Goal: Information Seeking & Learning: Learn about a topic

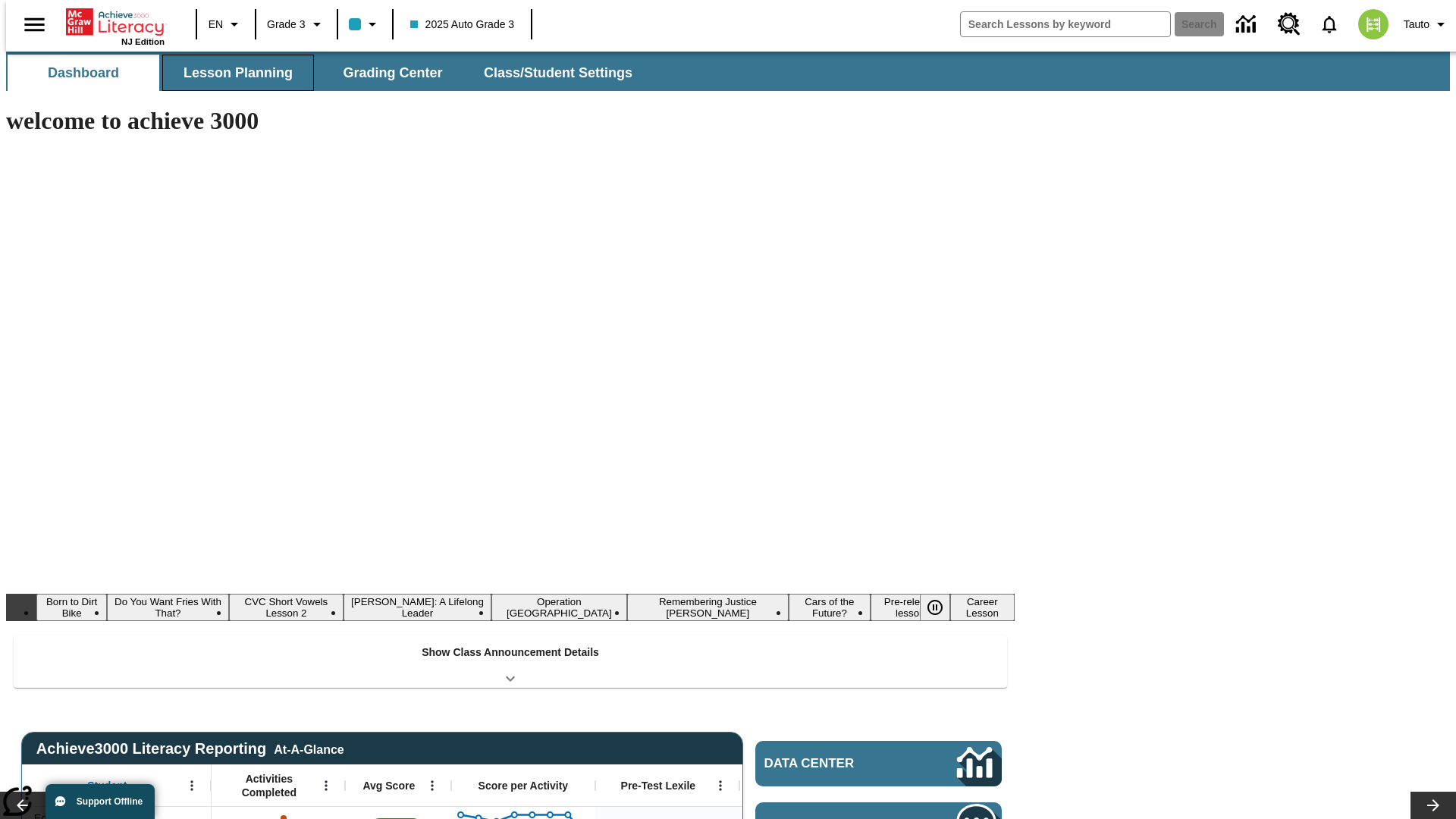
click at [232, 72] on span "Lesson Planning" at bounding box center [238, 73] width 109 height 18
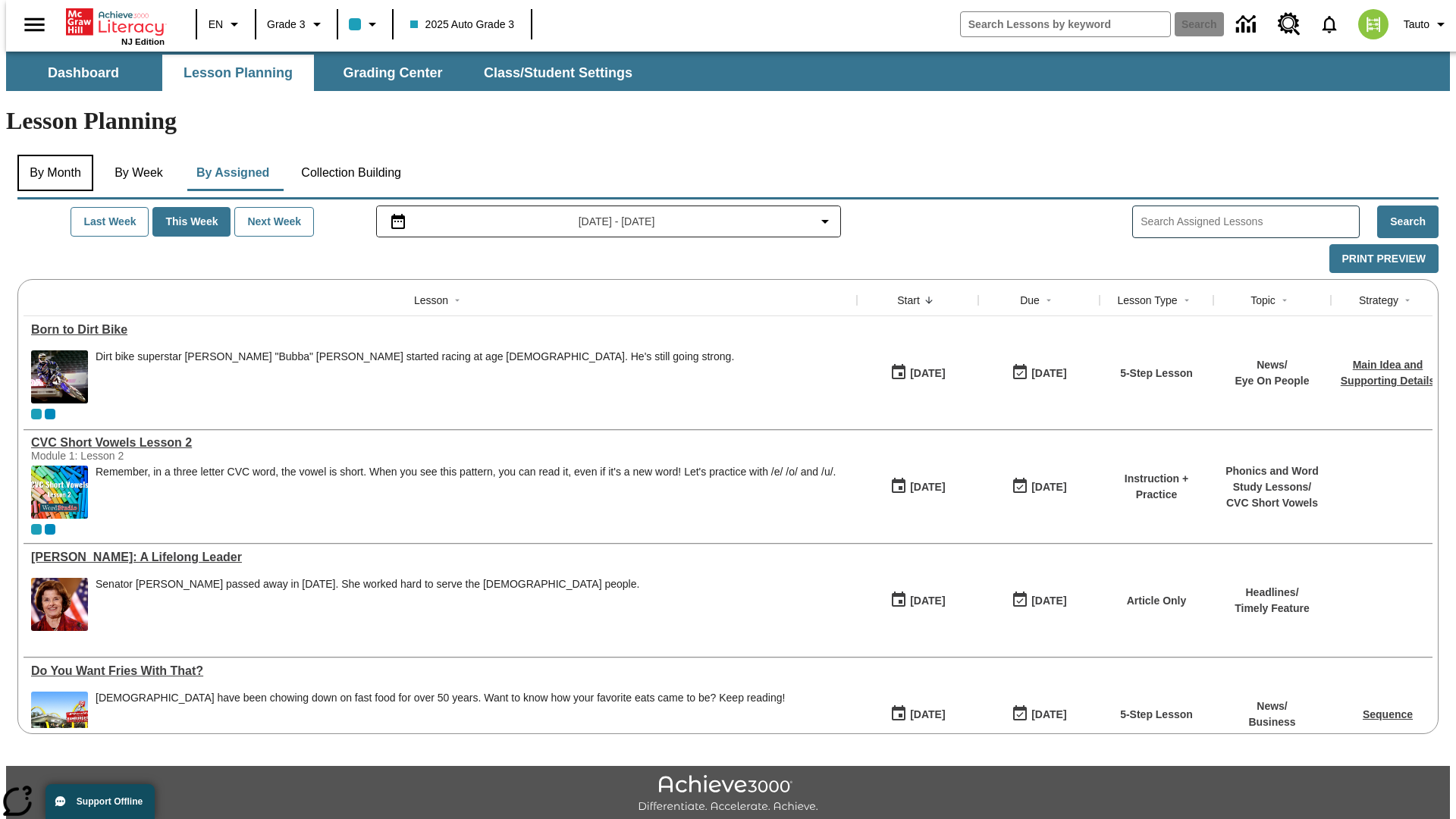
click at [51, 155] on button "By Month" at bounding box center [55, 173] width 76 height 37
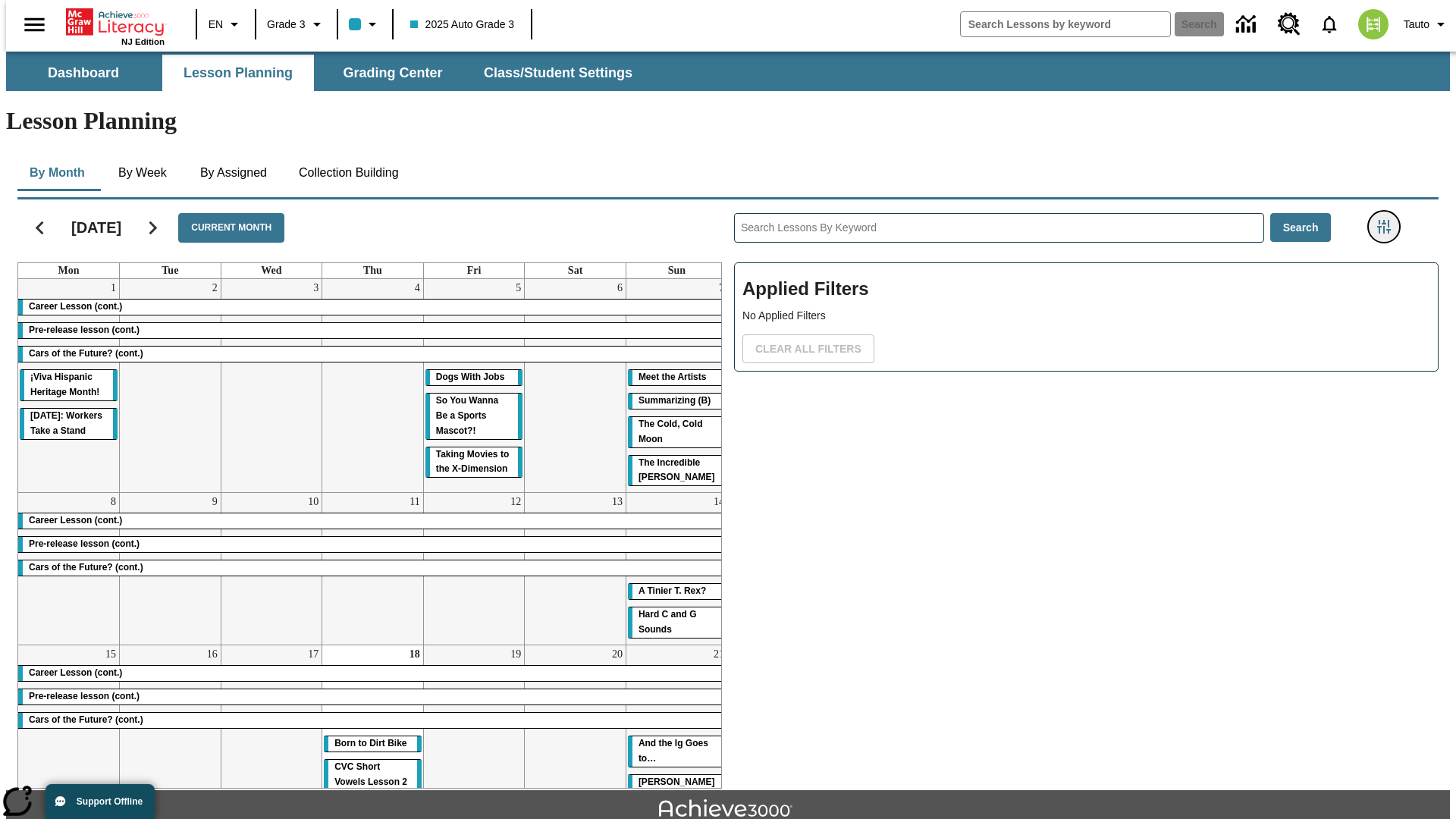
click at [1389, 220] on icon "Filters Side menu" at bounding box center [1384, 226] width 14 height 14
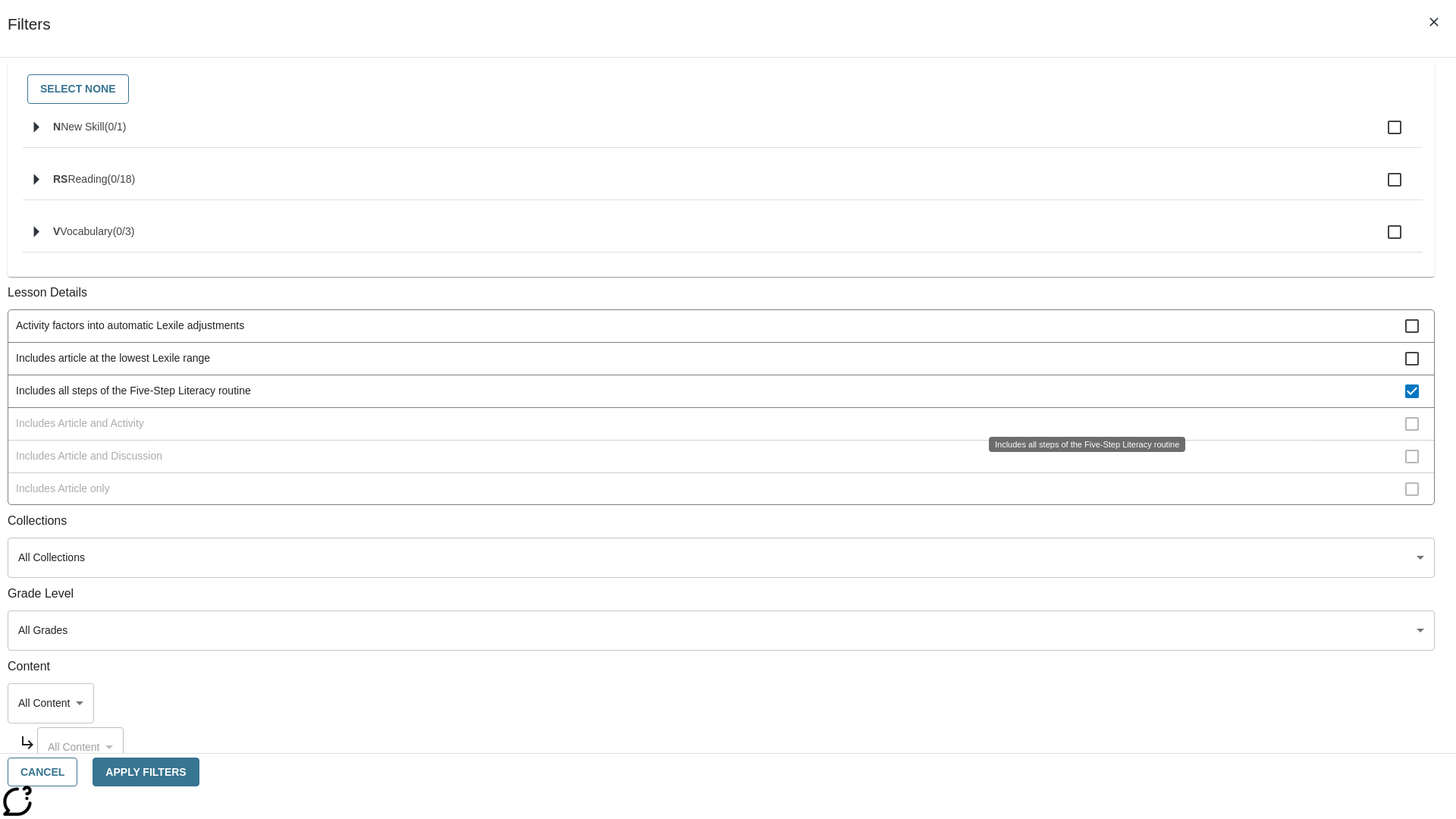
click at [1082, 399] on span "Includes all steps of the Five-Step Literacy routine" at bounding box center [711, 390] width 1390 height 16
checkbox input "false"
click at [1082, 432] on span "Includes Article and Activity" at bounding box center [711, 423] width 1390 height 16
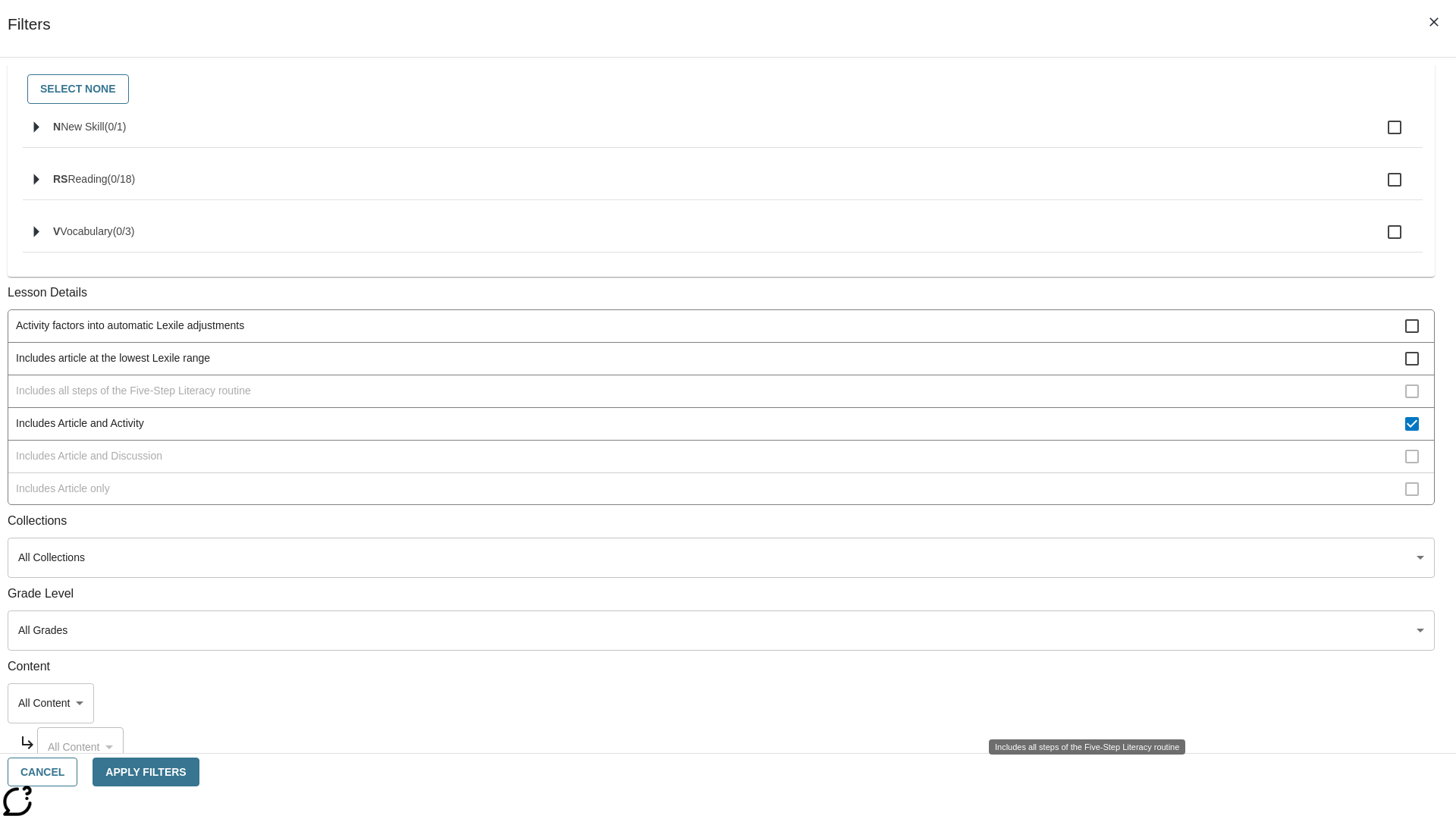
scroll to position [293, 0]
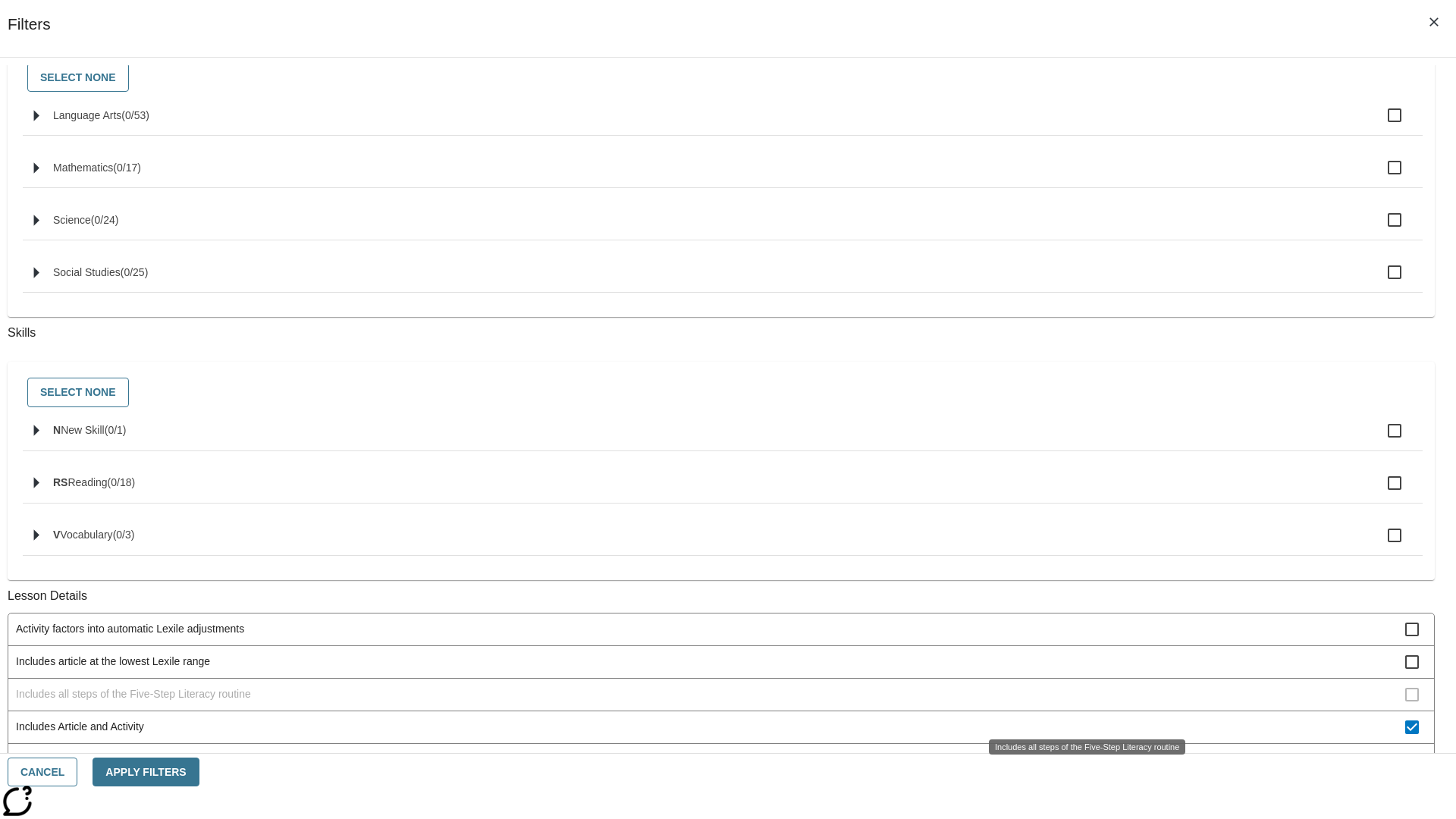
click at [1082, 719] on span "Includes Article and Activity" at bounding box center [711, 727] width 1390 height 16
checkbox input "false"
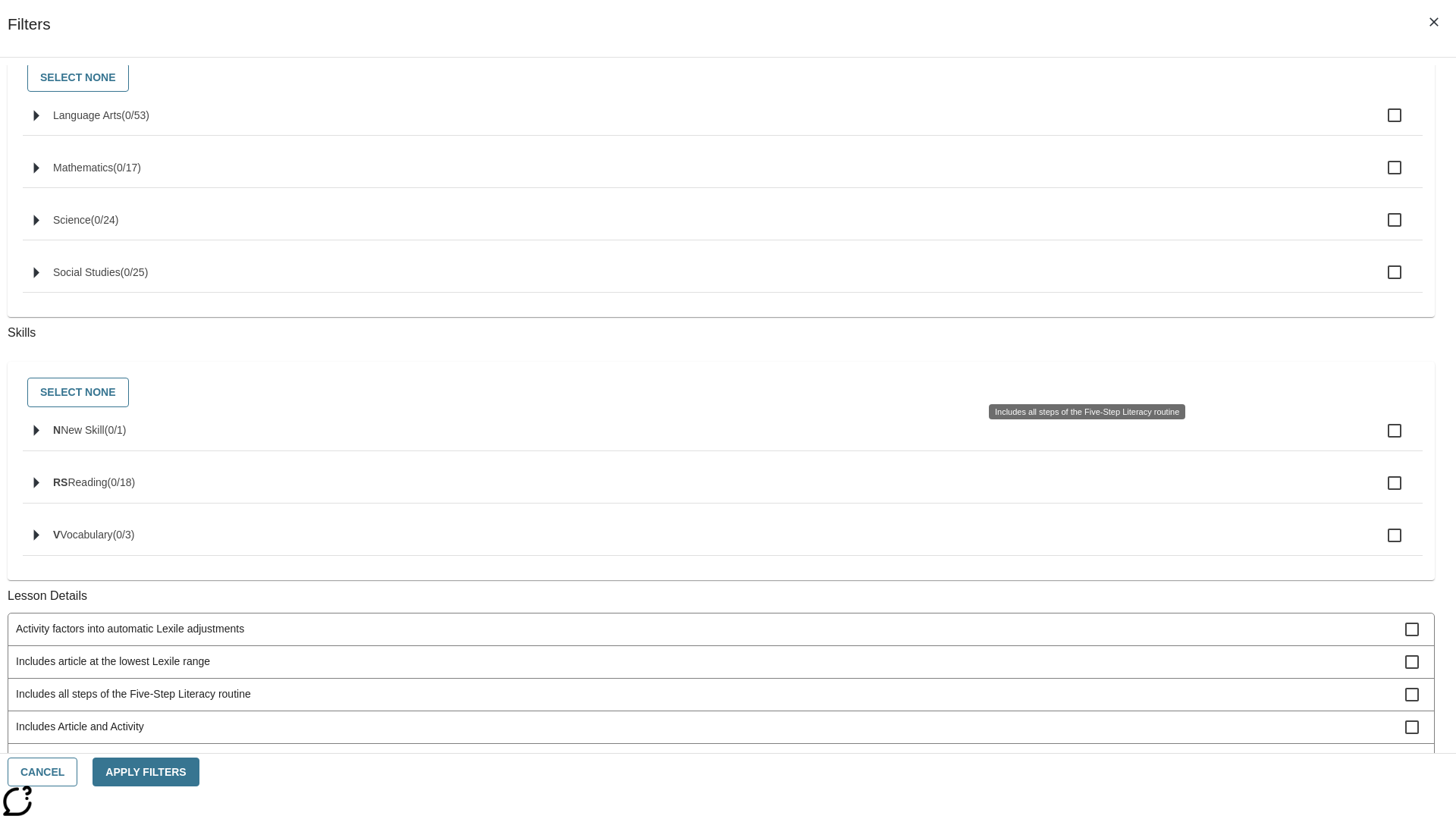
scroll to position [611, 0]
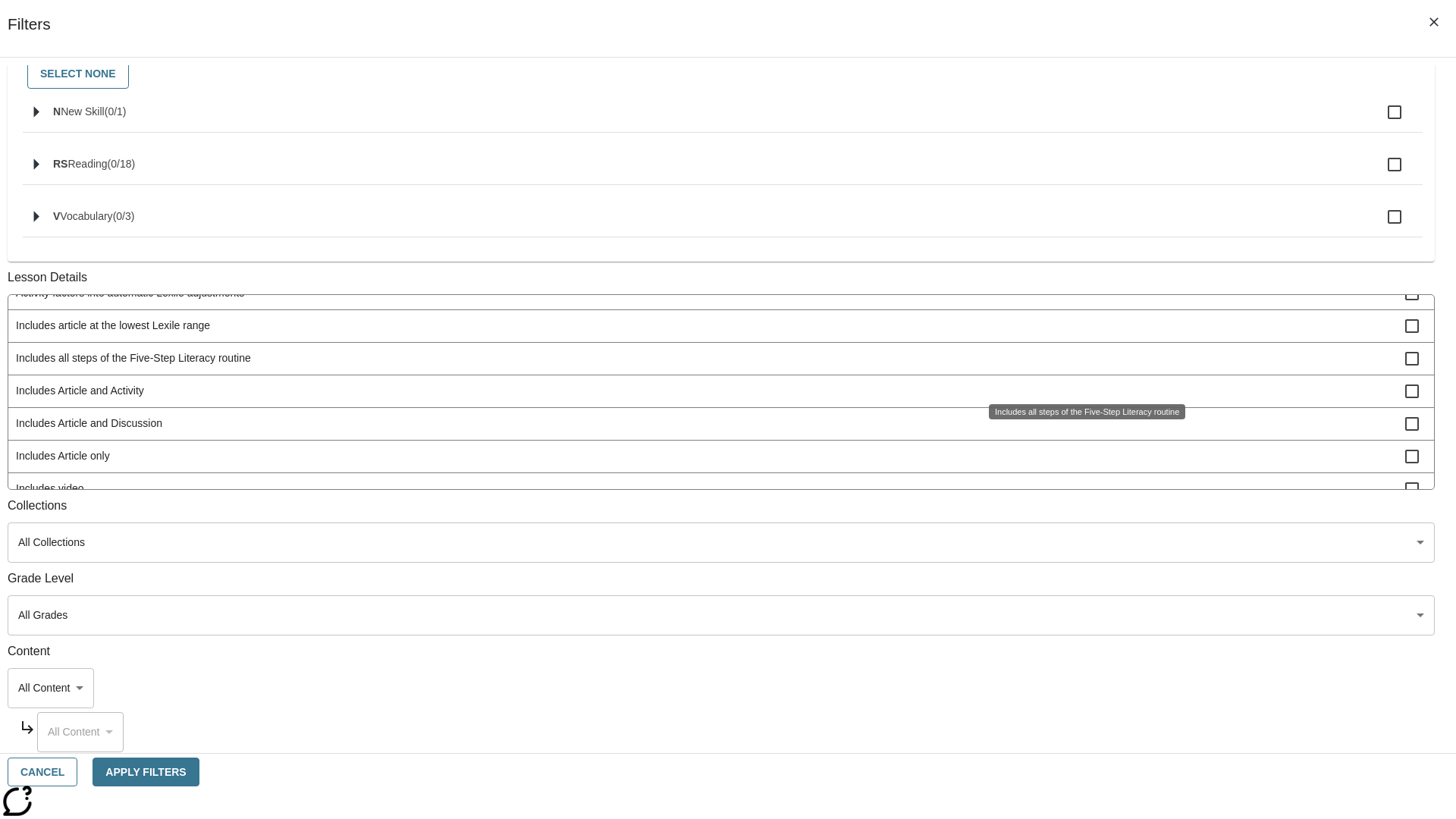
click at [1082, 432] on span "Includes Article and Discussion" at bounding box center [711, 423] width 1390 height 16
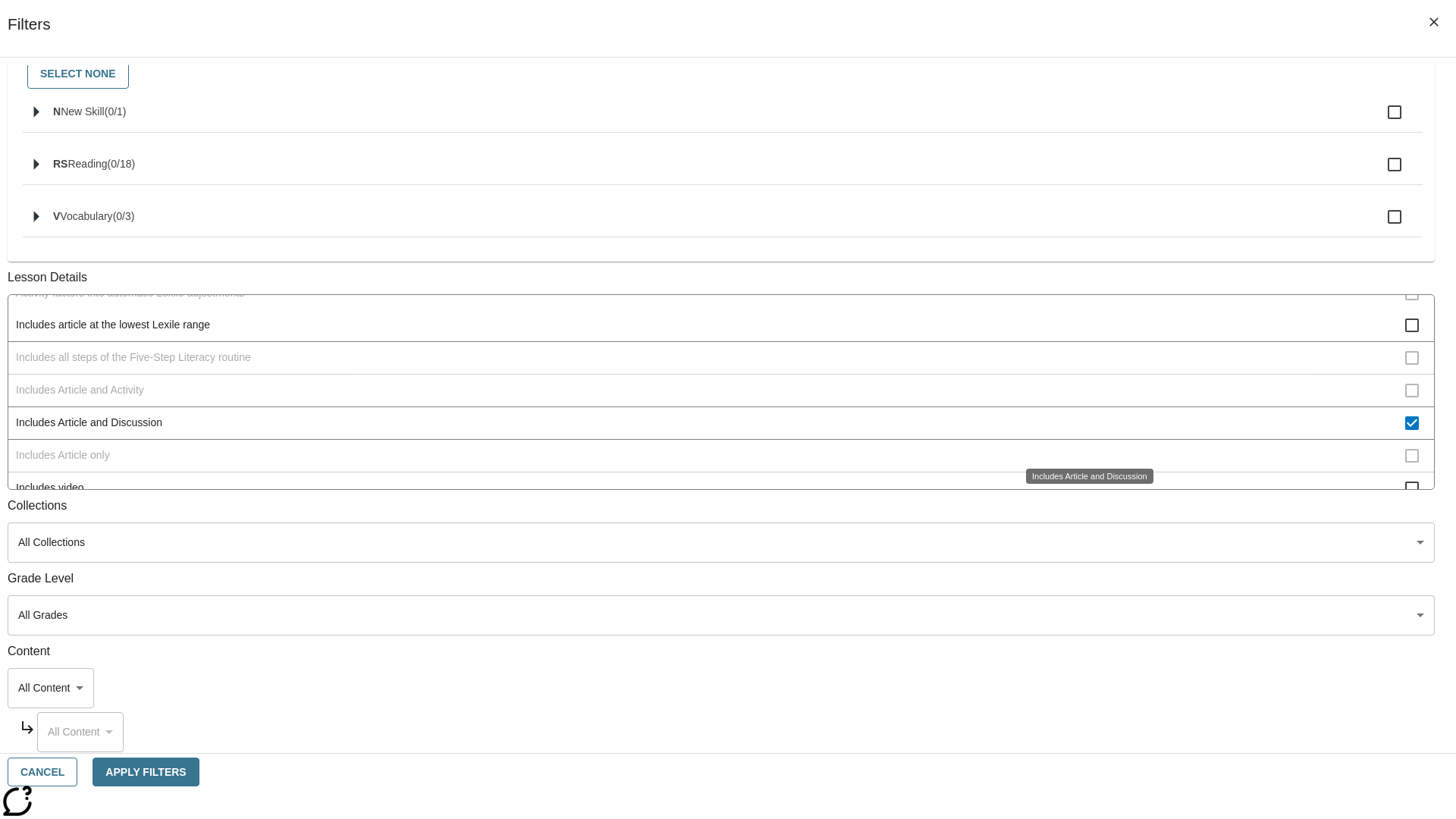
click at [1082, 431] on span "Includes Article and Discussion" at bounding box center [711, 422] width 1390 height 16
checkbox input "false"
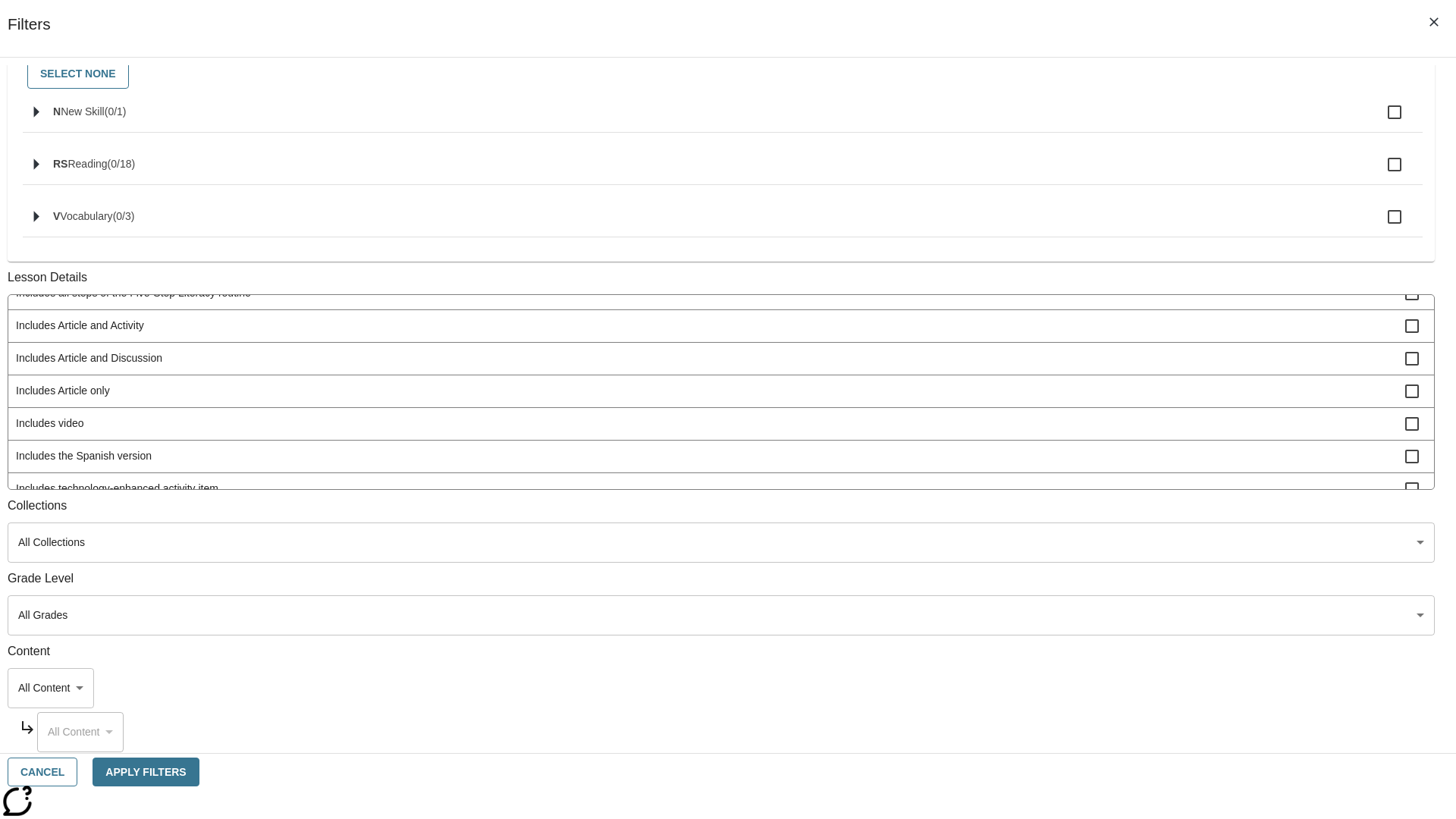
click at [1082, 399] on span "Includes Article only" at bounding box center [711, 390] width 1390 height 16
checkbox input "false"
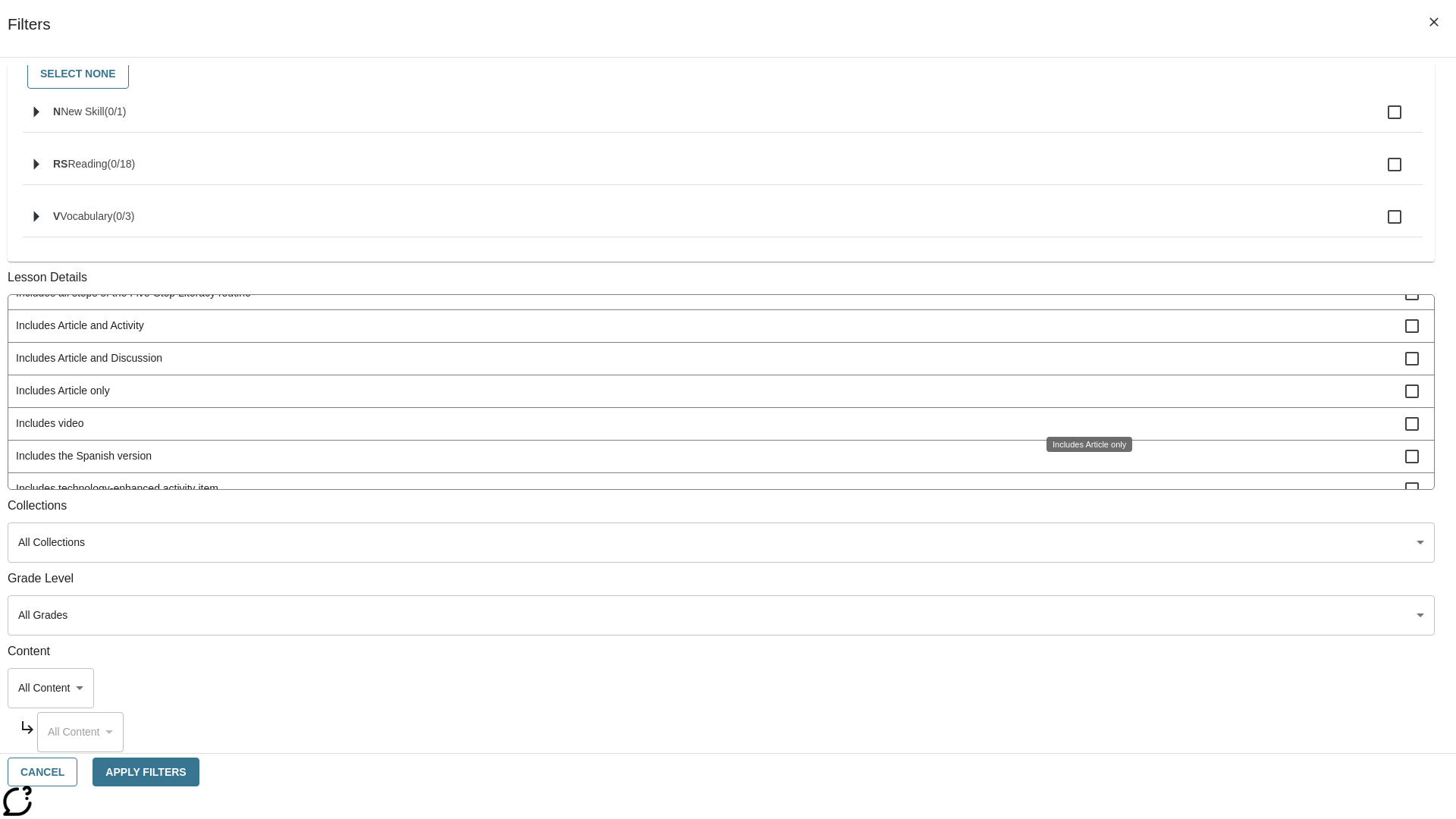
click at [1082, 496] on span "Includes technology-enhanced activity item" at bounding box center [711, 488] width 1390 height 16
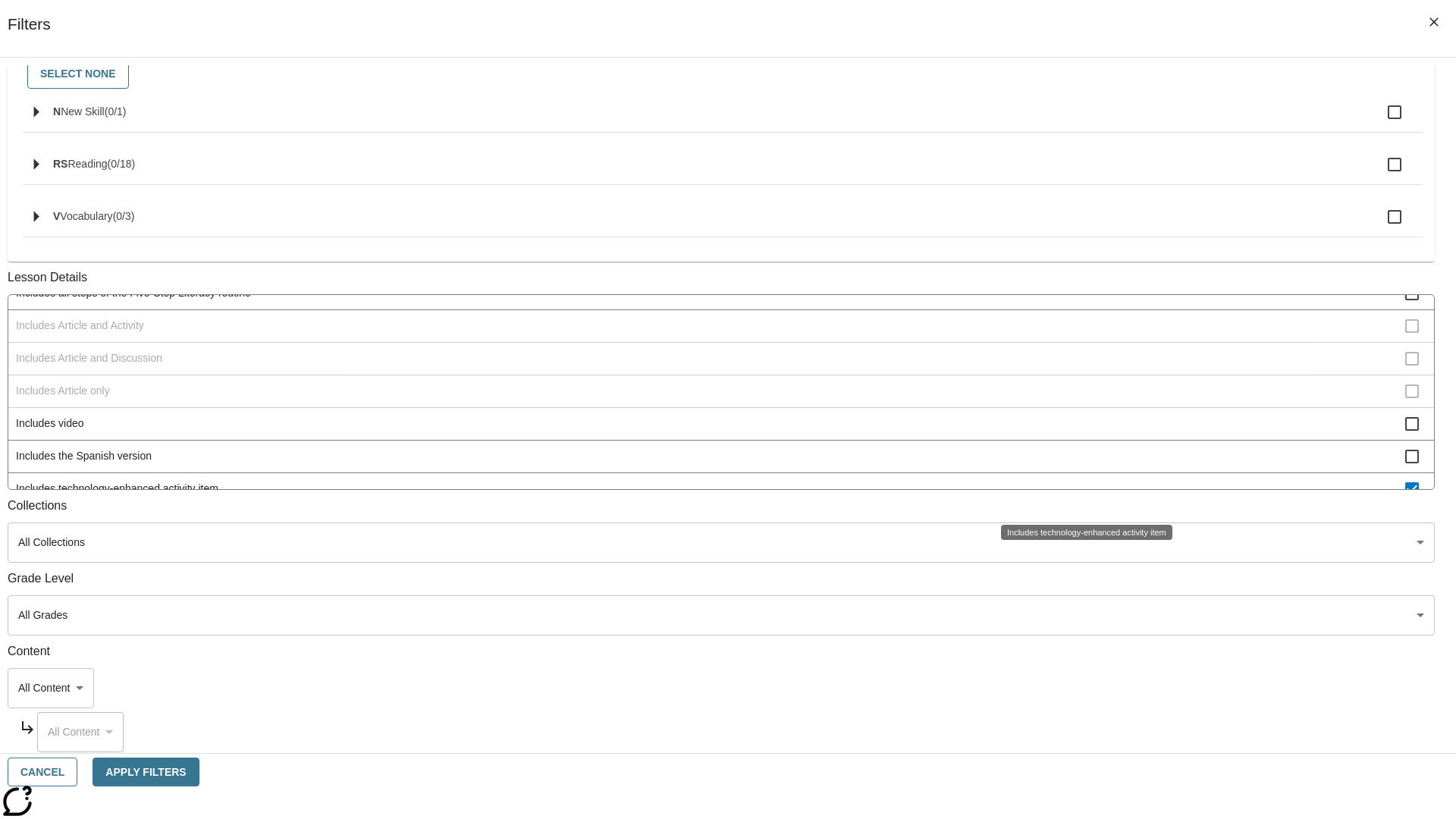
scroll to position [92, 0]
click at [1082, 487] on span "Includes technology-enhanced activity item" at bounding box center [711, 478] width 1390 height 16
checkbox input "false"
click at [1082, 503] on span "Includes Instruction and Activity" at bounding box center [711, 511] width 1390 height 16
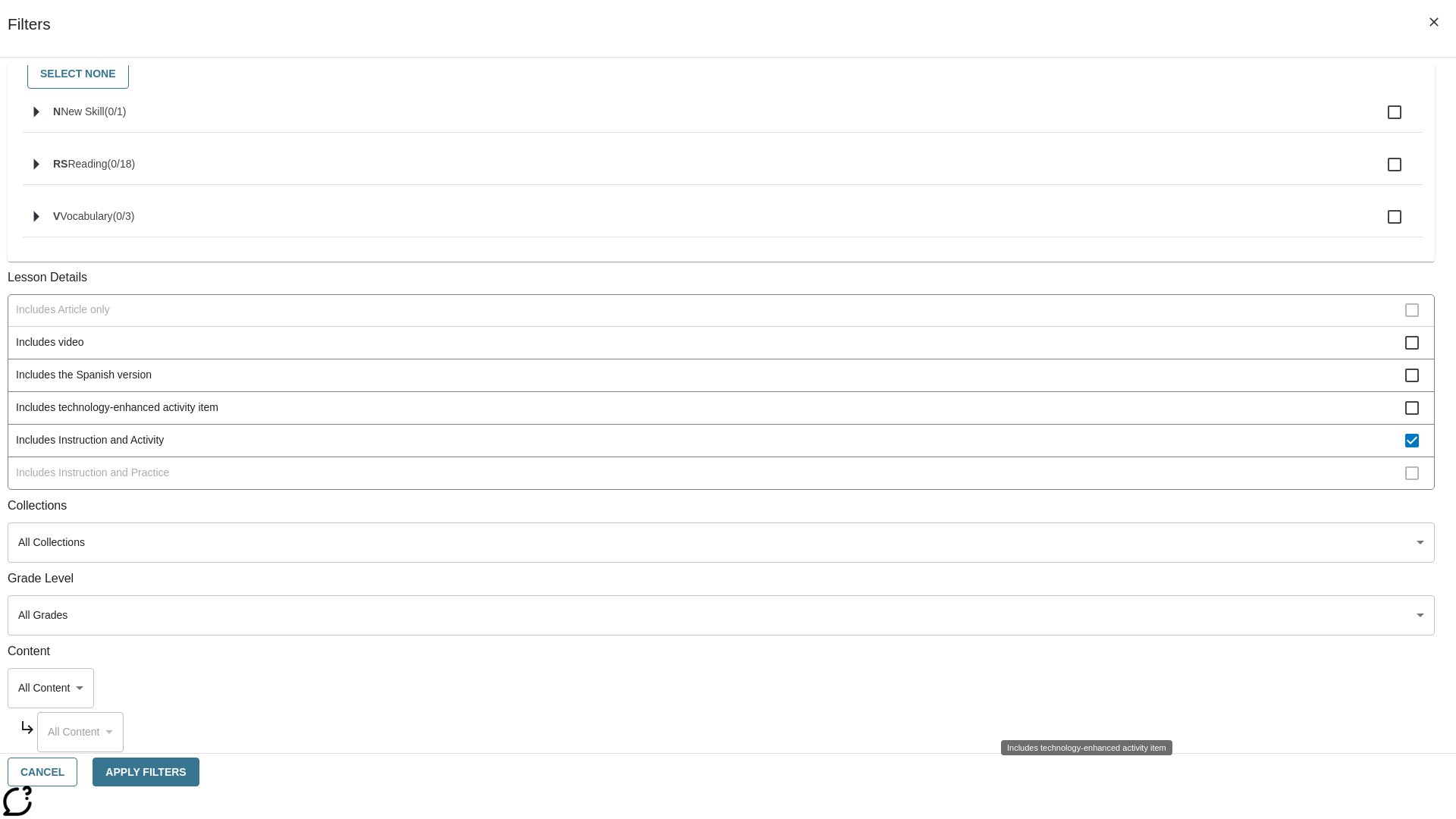
scroll to position [363, 0]
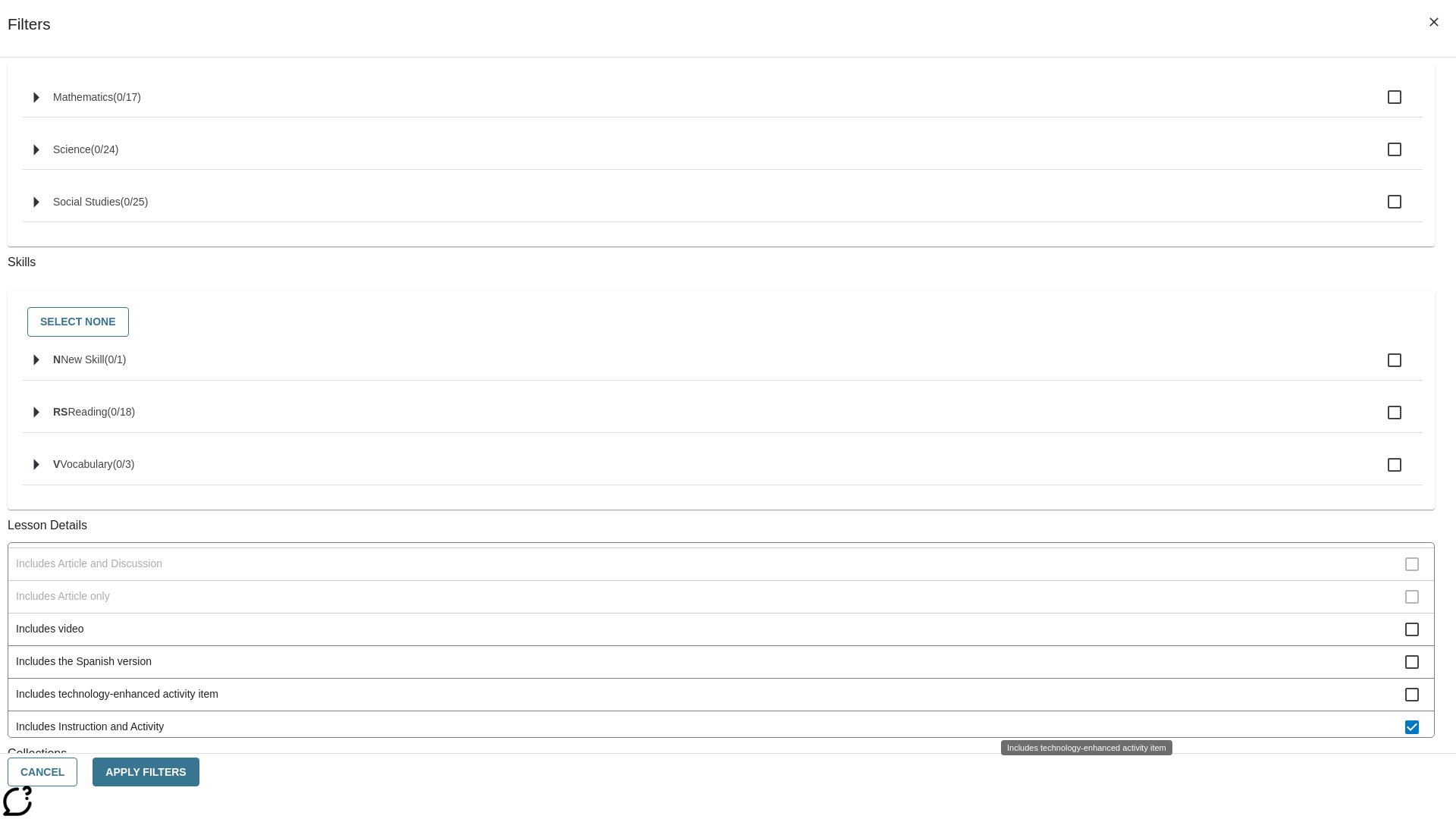
click at [1082, 740] on div "Includes technology-enhanced activity item" at bounding box center [1086, 747] width 172 height 15
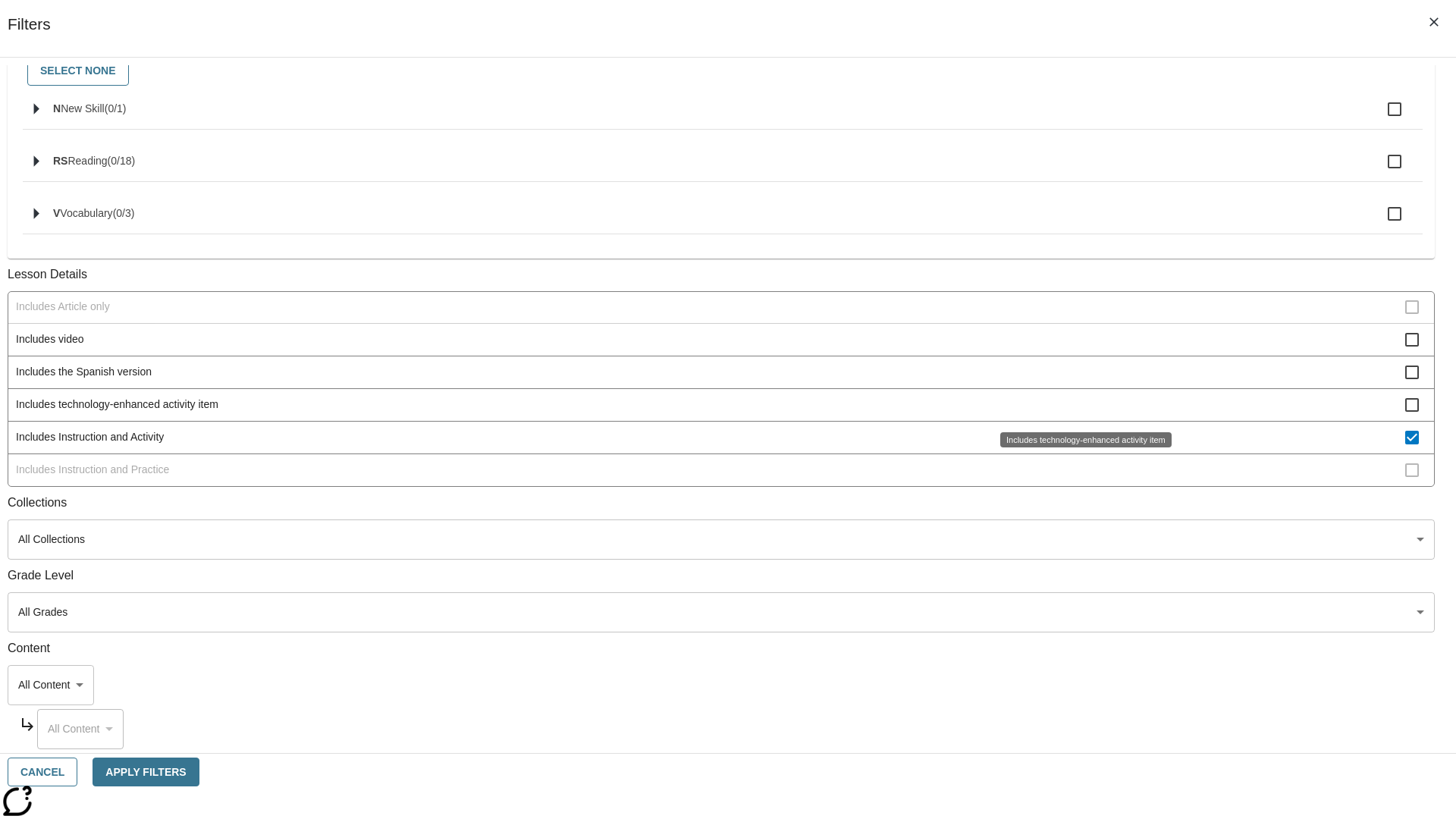
scroll to position [631, 1]
click at [1082, 445] on span "Includes Instruction and Activity" at bounding box center [711, 437] width 1390 height 16
checkbox input "false"
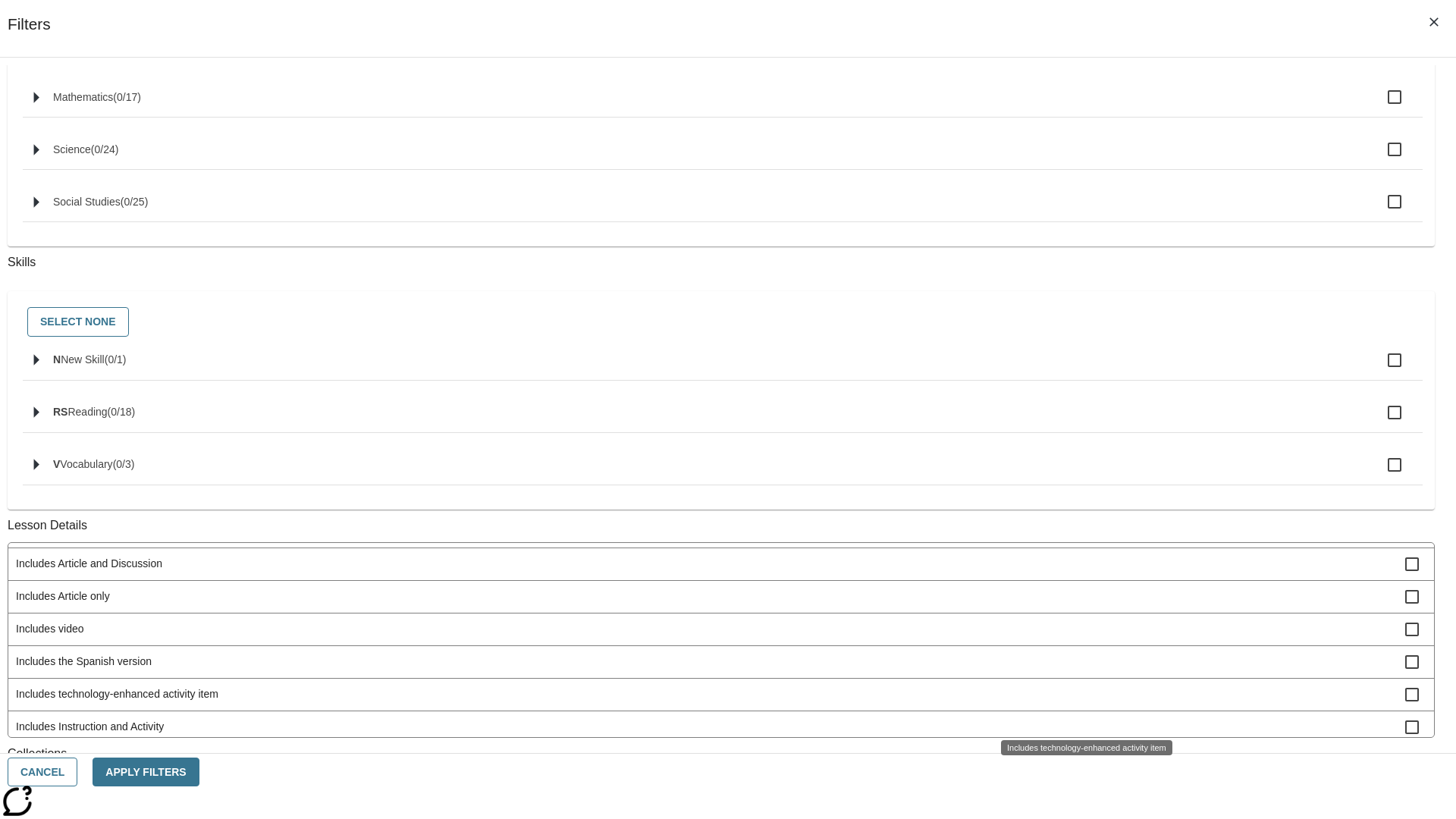
scroll to position [158, 0]
click at [1082, 734] on span "Includes Instruction and Practice" at bounding box center [711, 727] width 1390 height 16
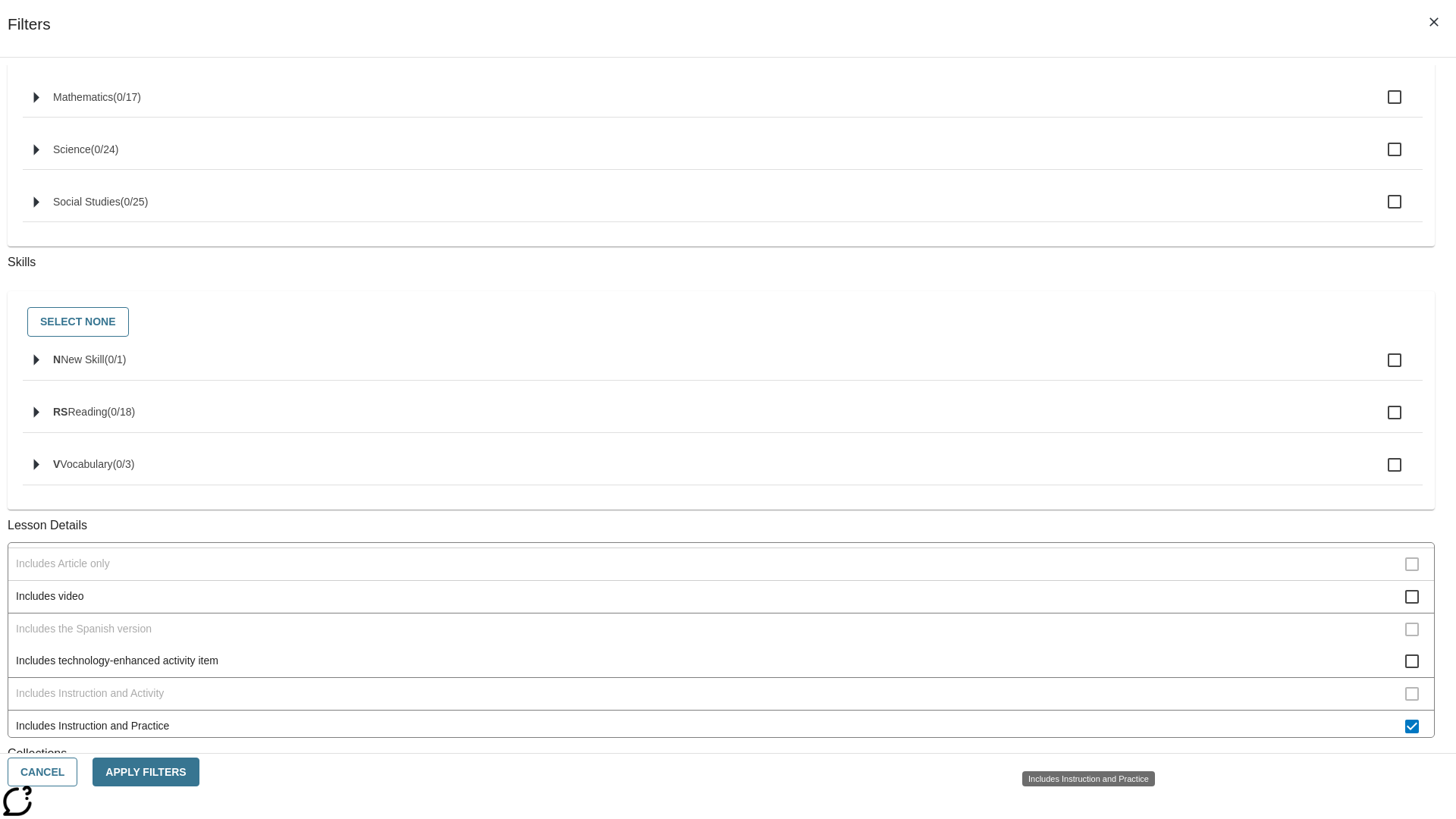
click at [1082, 734] on span "Includes Instruction and Practice" at bounding box center [711, 726] width 1390 height 16
checkbox input "false"
click at [1082, 409] on span "Activity factors into automatic Lexile adjustments" at bounding box center [711, 400] width 1390 height 16
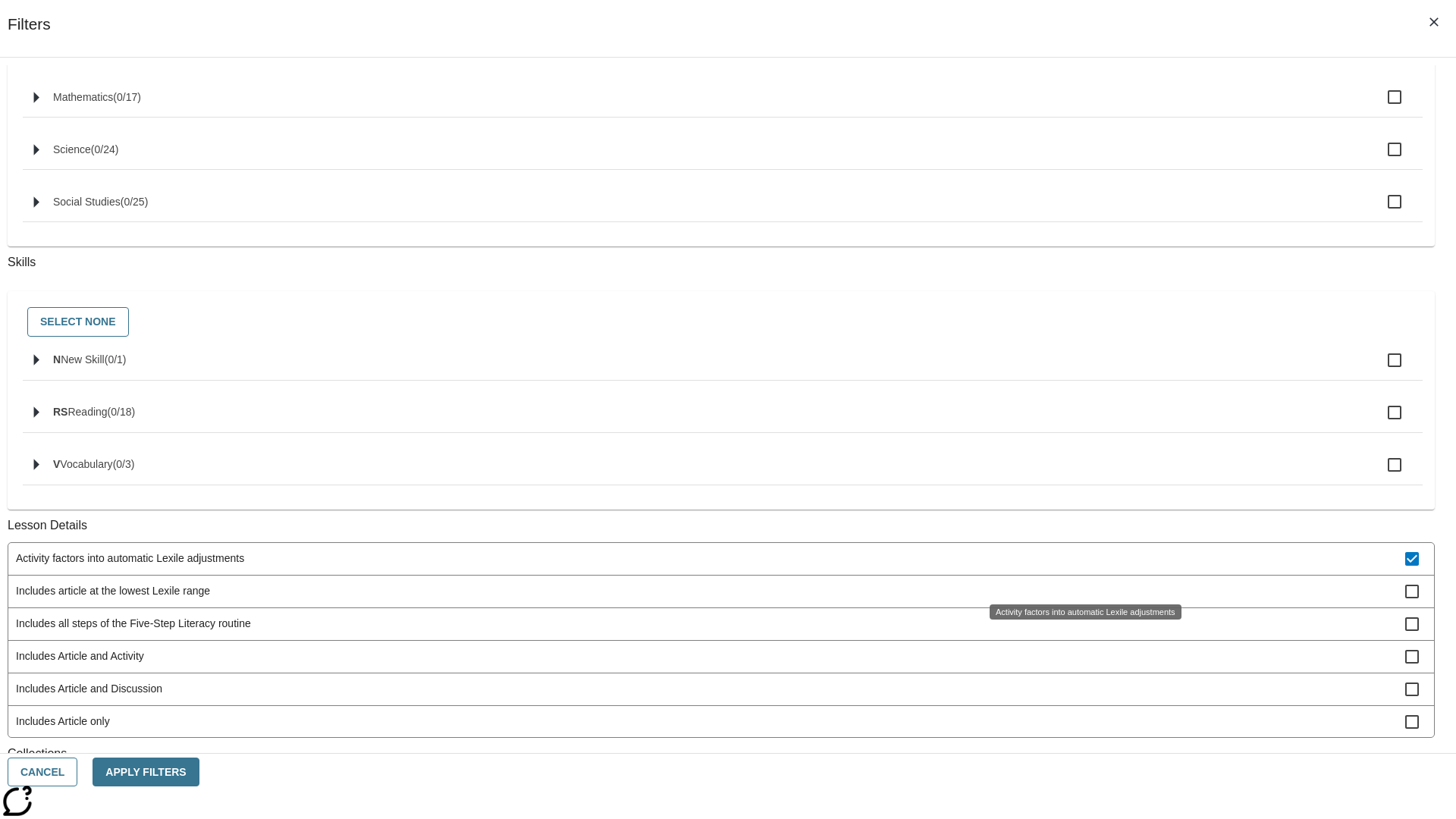
click at [1082, 567] on span "Activity factors into automatic Lexile adjustments" at bounding box center [711, 558] width 1390 height 16
checkbox input "false"
click at [1082, 599] on span "Includes article at the lowest Lexile range" at bounding box center [711, 591] width 1390 height 16
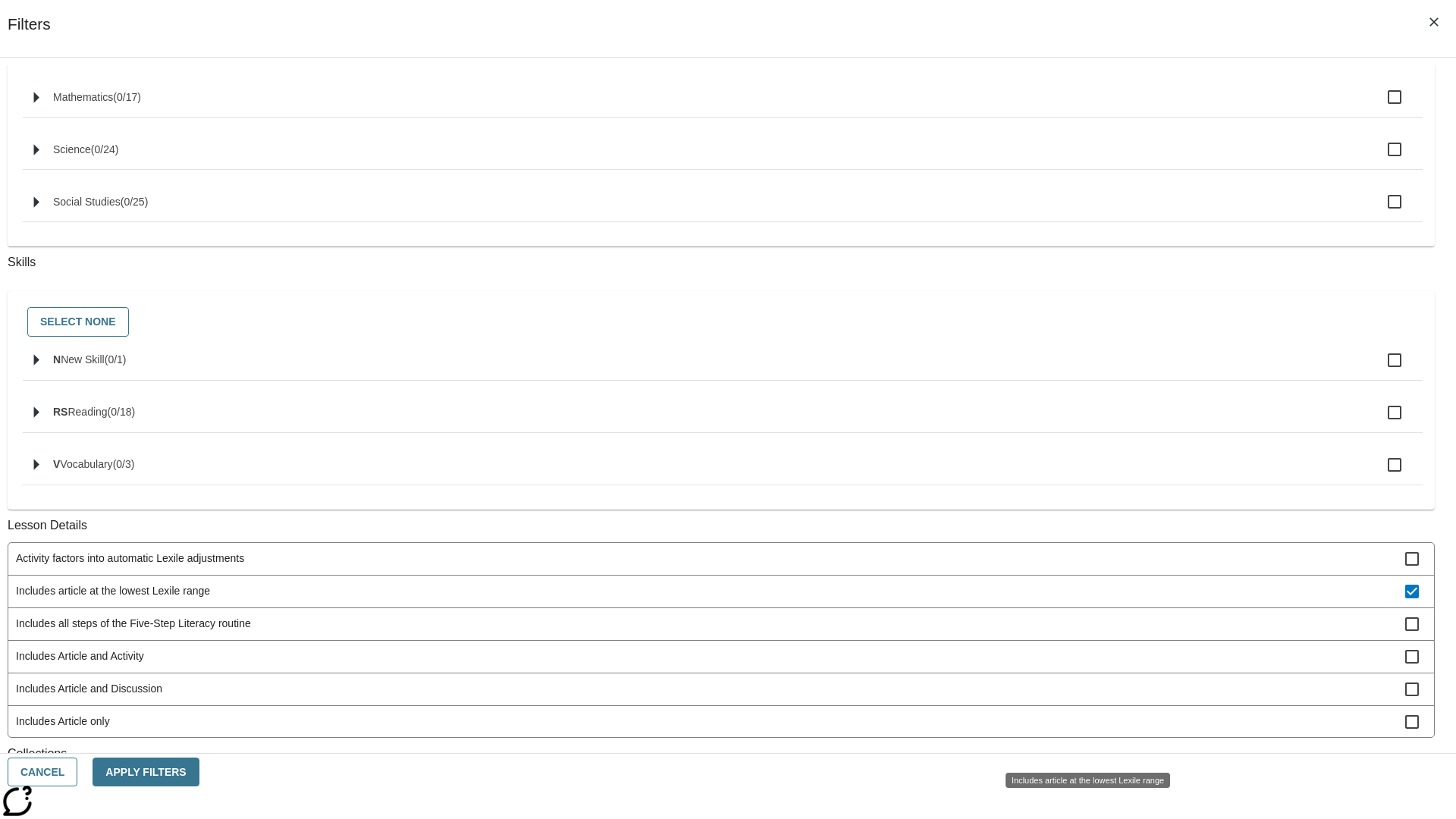
scroll to position [227, 0]
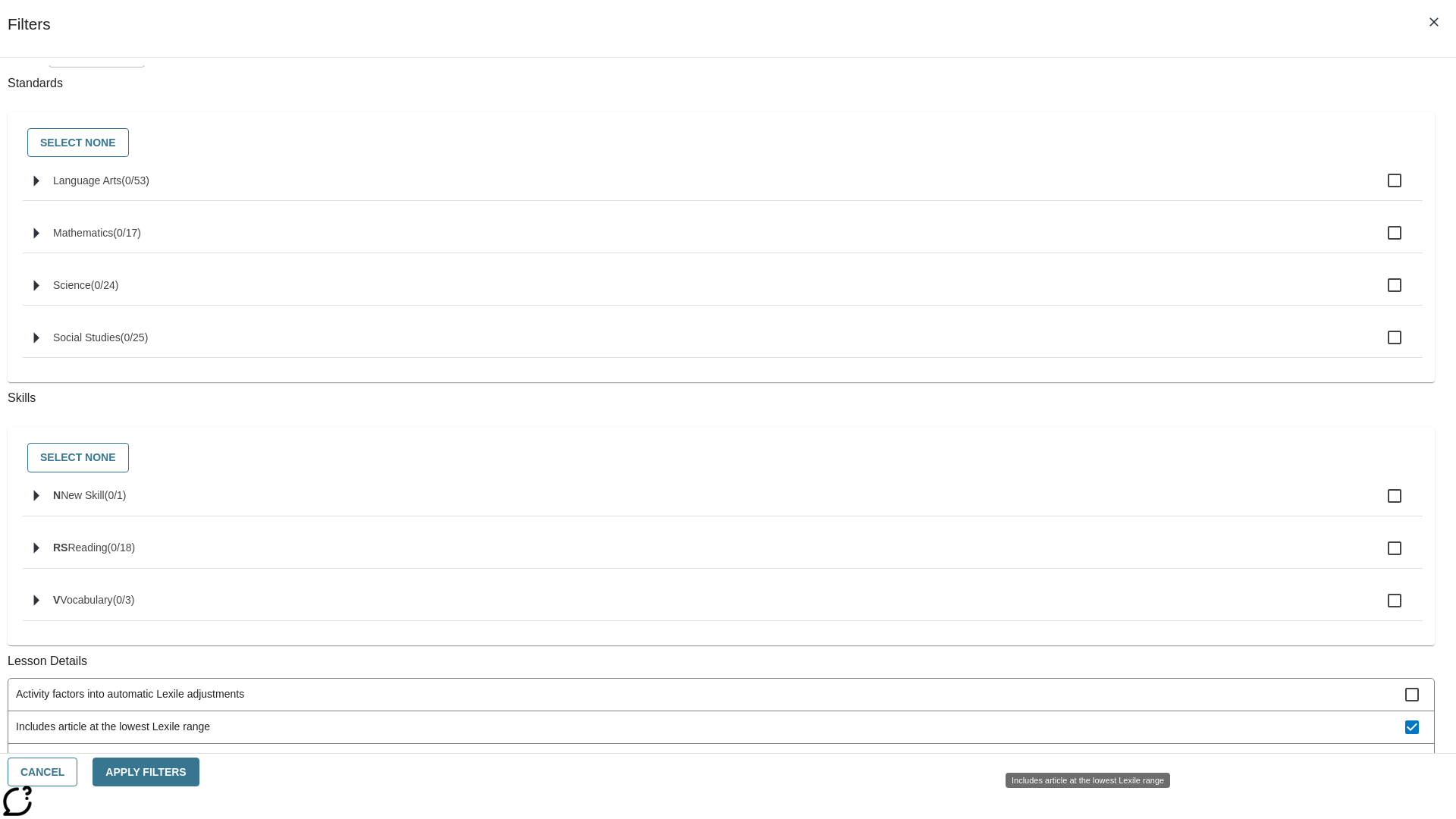
click at [1082, 734] on span "Includes article at the lowest Lexile range" at bounding box center [711, 727] width 1390 height 16
checkbox input "false"
checkbox input "true"
